Goal: Check status: Check status

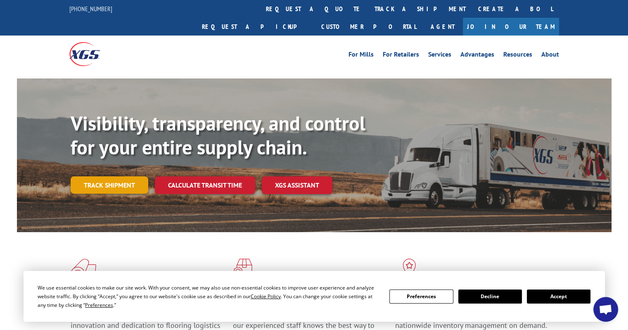
click at [106, 176] on link "Track shipment" at bounding box center [110, 184] width 78 height 17
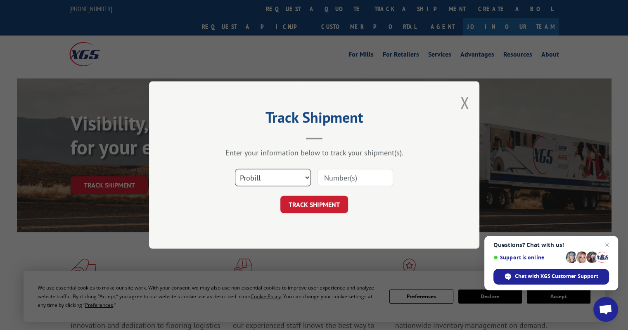
click at [294, 181] on select "Select category... Probill BOL PO" at bounding box center [273, 177] width 76 height 17
click at [296, 178] on select "Select category... Probill BOL PO" at bounding box center [273, 177] width 76 height 17
click at [351, 176] on input at bounding box center [355, 177] width 76 height 17
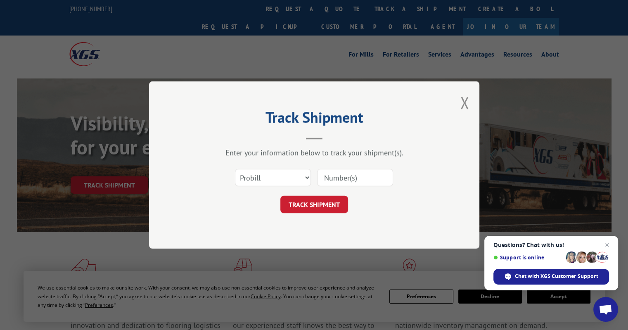
paste input "17402236"
type input "17402236"
click at [301, 207] on button "TRACK SHIPMENT" at bounding box center [314, 204] width 68 height 17
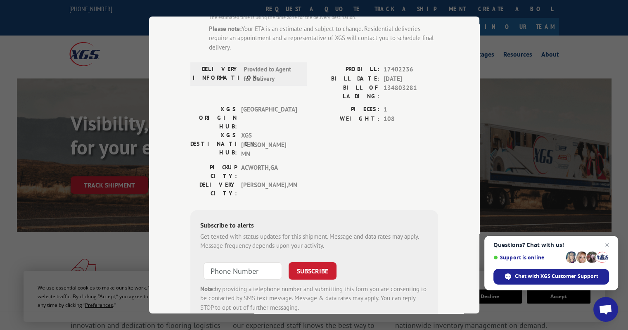
scroll to position [98, 0]
click at [225, 262] on input "+1 (___) ___-____" at bounding box center [243, 270] width 78 height 17
type input "[PHONE_NUMBER]"
click at [325, 262] on button "SUBSCRIBE" at bounding box center [313, 270] width 48 height 17
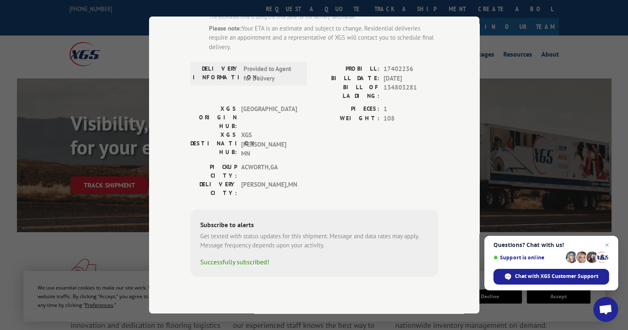
scroll to position [67, 0]
